Goal: Find specific page/section: Find specific page/section

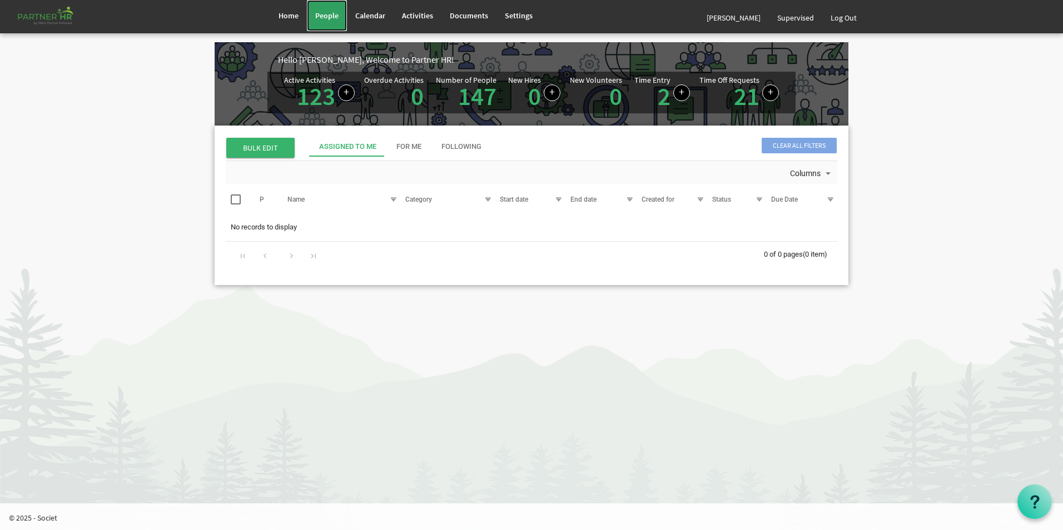
click at [328, 14] on span "People" at bounding box center [326, 16] width 23 height 10
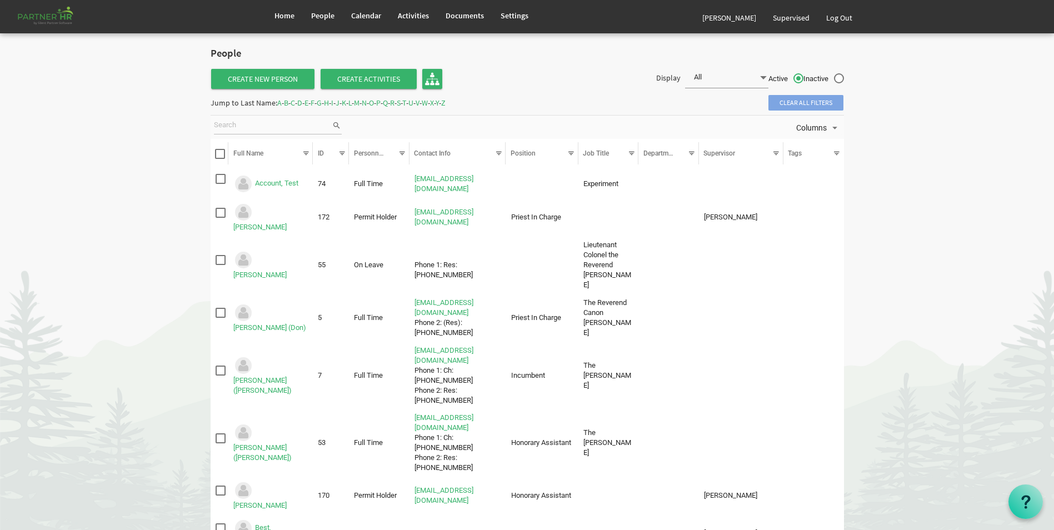
click at [295, 102] on span "C" at bounding box center [293, 103] width 4 height 10
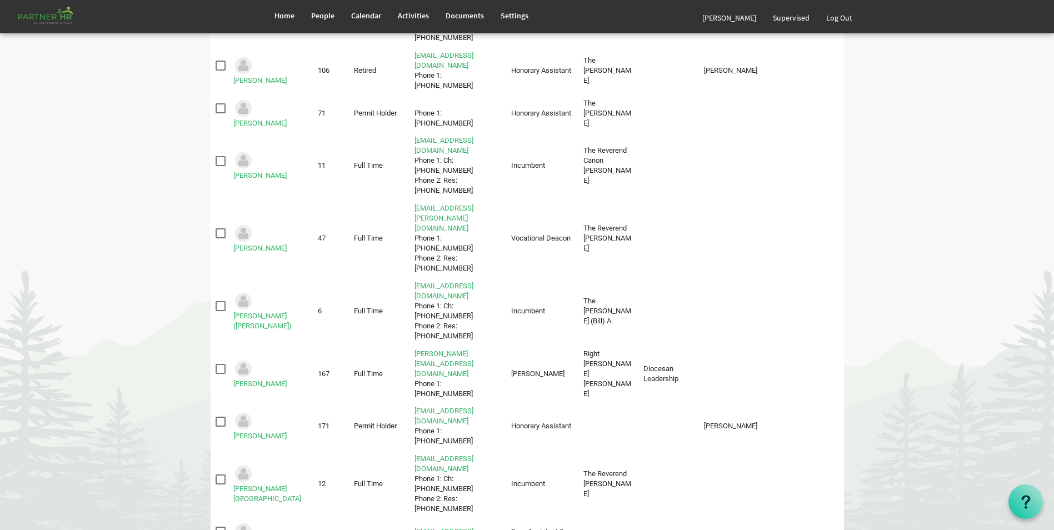
scroll to position [278, 0]
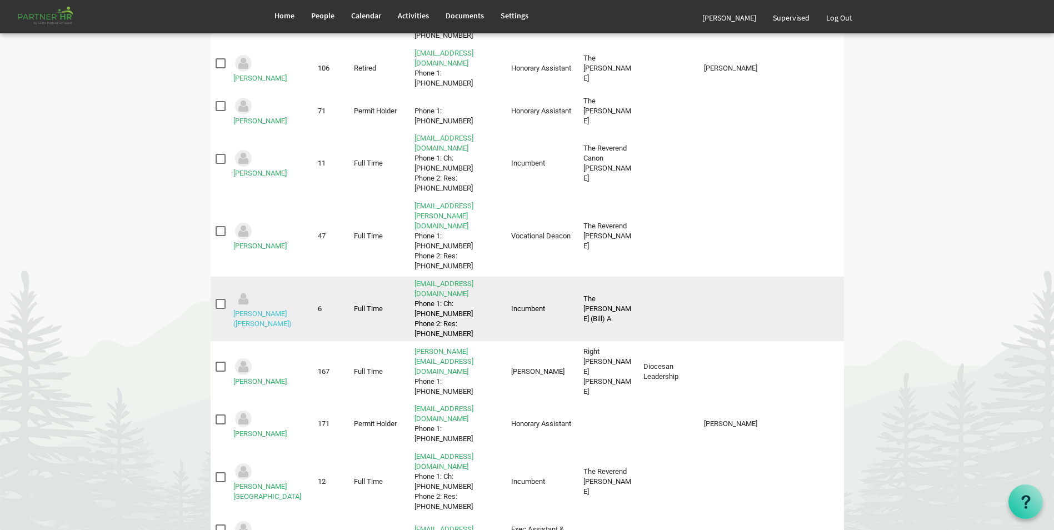
click at [271, 310] on link "[PERSON_NAME] ([PERSON_NAME])" at bounding box center [262, 319] width 58 height 18
